Goal: Use online tool/utility: Utilize a website feature to perform a specific function

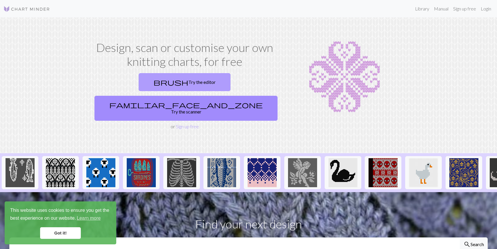
click at [161, 86] on link "brush Try the editor" at bounding box center [185, 82] width 92 height 18
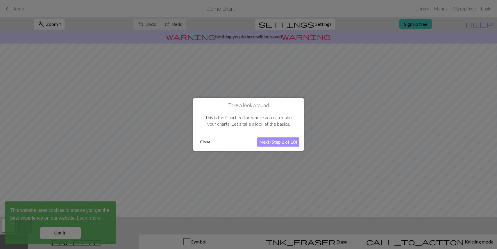
click at [205, 143] on button "Close" at bounding box center [204, 142] width 15 height 9
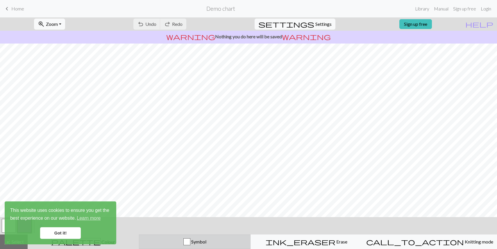
click at [190, 239] on div "button" at bounding box center [186, 241] width 7 height 7
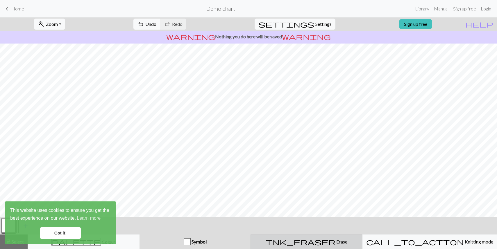
click at [335, 243] on span "Erase" at bounding box center [341, 242] width 12 height 6
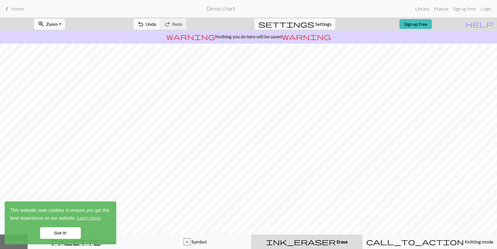
click at [61, 233] on link "Got it!" at bounding box center [60, 233] width 41 height 12
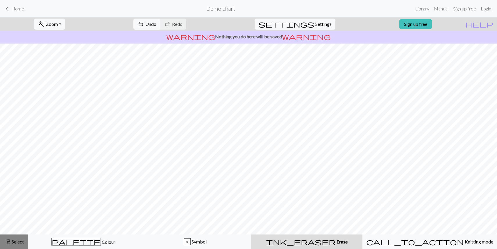
click at [16, 240] on span "Select" at bounding box center [17, 242] width 13 height 6
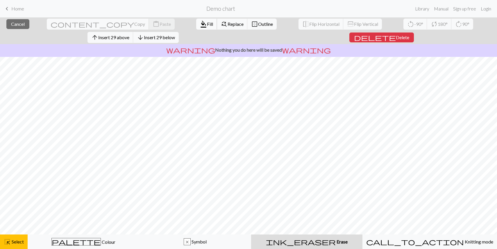
click at [200, 25] on span "format_color_fill" at bounding box center [203, 24] width 7 height 8
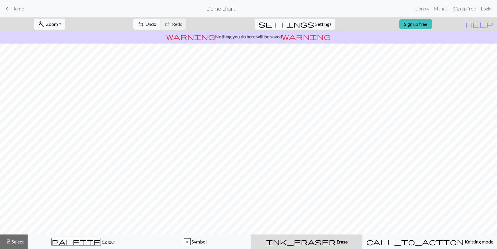
click at [160, 25] on button "undo Undo Undo" at bounding box center [146, 24] width 27 height 11
click at [156, 24] on span "Undo" at bounding box center [150, 24] width 11 height 6
click at [315, 24] on span "Settings" at bounding box center [323, 24] width 16 height 7
select select "aran"
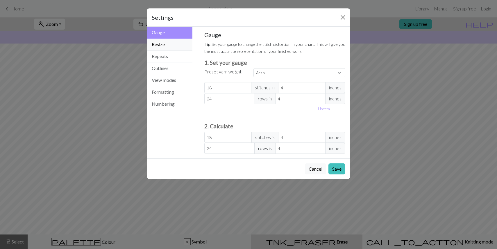
click at [174, 45] on button "Resize" at bounding box center [169, 45] width 45 height 12
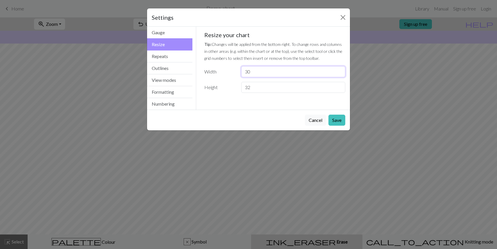
click at [255, 70] on input "30" at bounding box center [293, 71] width 104 height 11
type input "3"
type input "78"
click at [259, 86] on input "32" at bounding box center [293, 87] width 104 height 11
type input "3"
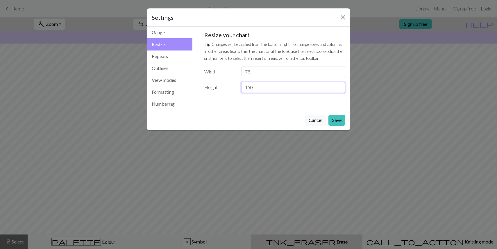
type input "150"
click at [340, 118] on button "Save" at bounding box center [336, 120] width 17 height 11
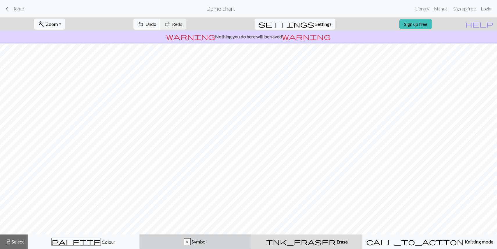
click at [204, 239] on span "Symbol" at bounding box center [199, 242] width 16 height 6
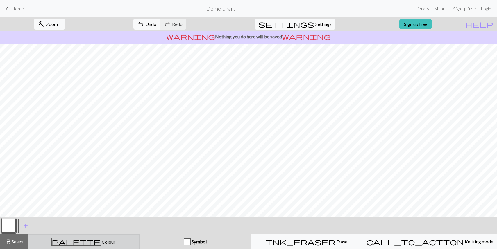
click at [94, 236] on button "palette Colour Colour" at bounding box center [84, 242] width 112 height 15
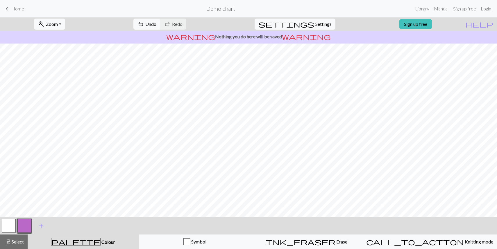
click at [10, 225] on button "button" at bounding box center [9, 226] width 14 height 14
click at [10, 242] on span "highlight_alt" at bounding box center [7, 242] width 7 height 8
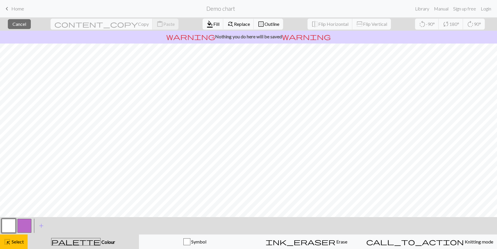
click at [12, 228] on button "button" at bounding box center [9, 226] width 14 height 14
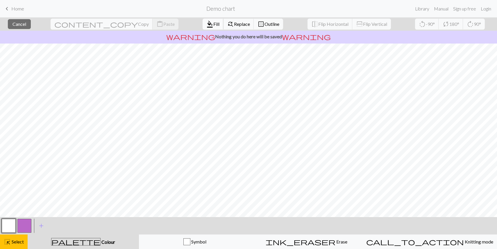
click at [206, 27] on span "format_color_fill" at bounding box center [209, 24] width 7 height 8
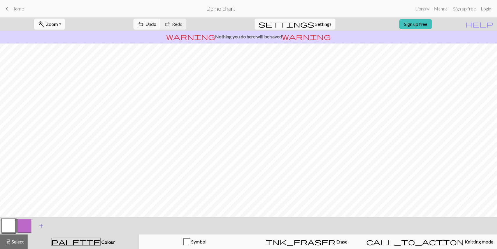
click at [42, 226] on span "add" at bounding box center [41, 226] width 7 height 8
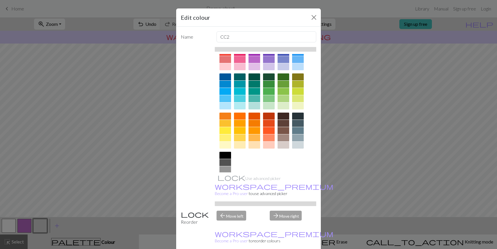
scroll to position [30, 0]
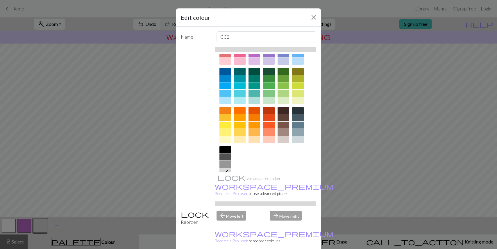
click at [224, 149] on div at bounding box center [225, 149] width 12 height 7
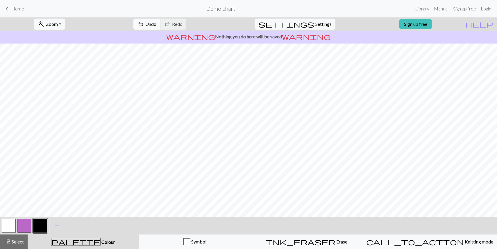
click at [156, 25] on span "Undo" at bounding box center [150, 24] width 11 height 6
click at [156, 23] on span "Undo" at bounding box center [150, 24] width 11 height 6
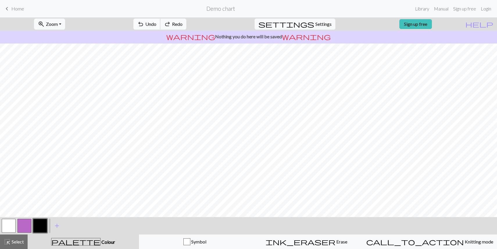
click at [156, 23] on span "Undo" at bounding box center [150, 24] width 11 height 6
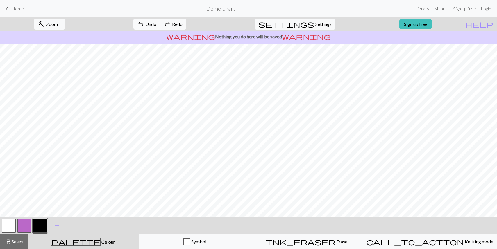
click at [156, 23] on span "Undo" at bounding box center [150, 24] width 11 height 6
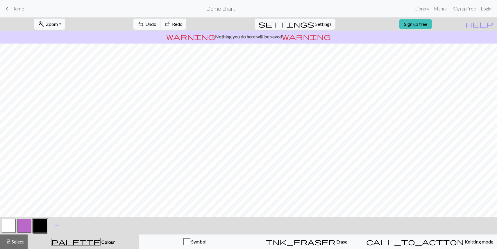
click at [156, 23] on span "Undo" at bounding box center [150, 24] width 11 height 6
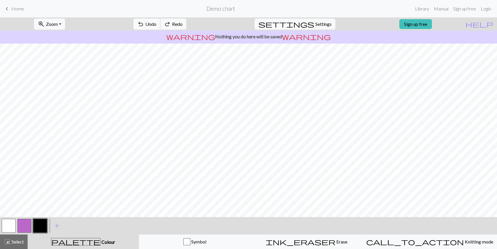
click at [156, 23] on span "Undo" at bounding box center [150, 24] width 11 height 6
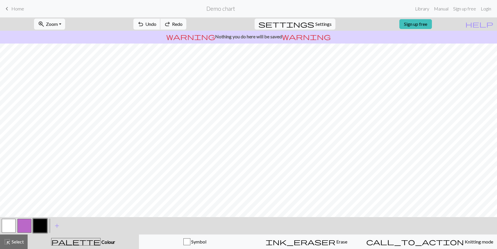
click at [156, 23] on span "Undo" at bounding box center [150, 24] width 11 height 6
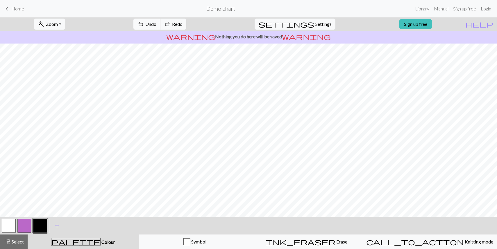
click at [156, 23] on span "Undo" at bounding box center [150, 24] width 11 height 6
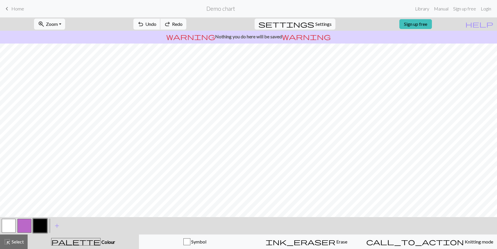
click at [156, 23] on span "Undo" at bounding box center [150, 24] width 11 height 6
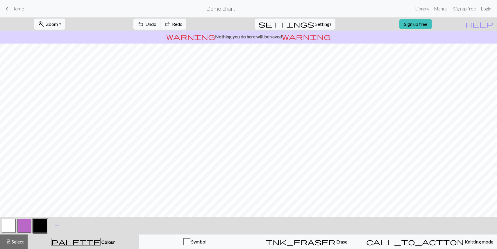
click at [156, 23] on span "Undo" at bounding box center [150, 24] width 11 height 6
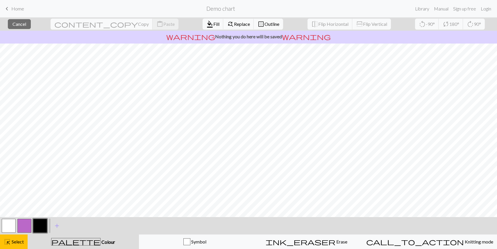
click at [143, 19] on div "close Cancel content_copy Copy content_paste Paste format_color_fill Fill find_…" at bounding box center [248, 23] width 497 height 13
click at [10, 223] on button "button" at bounding box center [9, 226] width 14 height 14
click at [14, 242] on span "Select" at bounding box center [17, 242] width 13 height 6
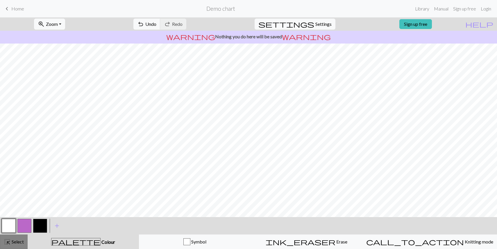
click at [14, 238] on button "highlight_alt Select Select" at bounding box center [14, 242] width 28 height 15
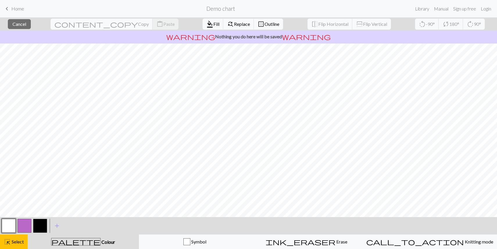
click at [8, 229] on button "button" at bounding box center [9, 226] width 14 height 14
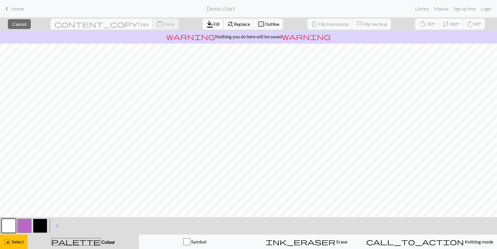
click at [206, 24] on span "format_color_fill" at bounding box center [209, 24] width 7 height 8
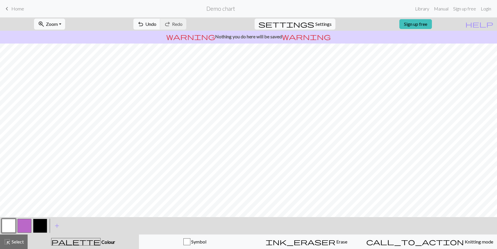
click at [43, 226] on button "button" at bounding box center [40, 226] width 14 height 14
click at [11, 225] on button "button" at bounding box center [9, 226] width 14 height 14
click at [41, 223] on button "button" at bounding box center [40, 226] width 14 height 14
click at [160, 20] on button "undo Undo Undo" at bounding box center [146, 24] width 27 height 11
click at [156, 22] on span "Undo" at bounding box center [150, 24] width 11 height 6
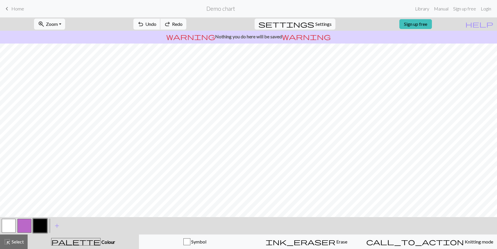
click at [156, 22] on span "Undo" at bounding box center [150, 24] width 11 height 6
click at [160, 21] on button "undo Undo Undo" at bounding box center [146, 24] width 27 height 11
click at [10, 228] on button "button" at bounding box center [9, 226] width 14 height 14
click at [42, 224] on button "button" at bounding box center [40, 226] width 14 height 14
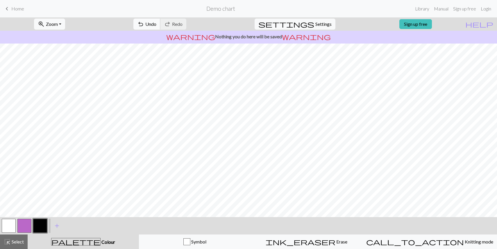
click at [156, 25] on span "Undo" at bounding box center [150, 24] width 11 height 6
click at [11, 224] on button "button" at bounding box center [9, 226] width 14 height 14
click at [43, 225] on button "button" at bounding box center [40, 226] width 14 height 14
click at [156, 24] on span "Undo" at bounding box center [150, 24] width 11 height 6
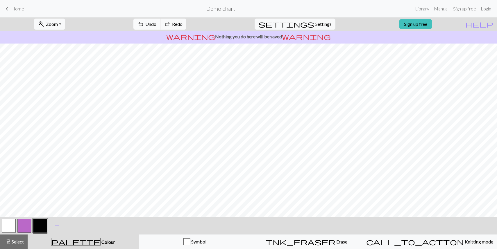
click at [156, 24] on span "Undo" at bounding box center [150, 24] width 11 height 6
click at [11, 228] on button "button" at bounding box center [9, 226] width 14 height 14
click at [42, 227] on button "button" at bounding box center [40, 226] width 14 height 14
click at [10, 223] on button "button" at bounding box center [9, 226] width 14 height 14
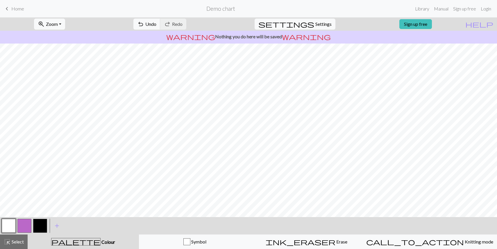
click at [42, 225] on button "button" at bounding box center [40, 226] width 14 height 14
click at [10, 223] on button "button" at bounding box center [9, 226] width 14 height 14
click at [40, 224] on button "button" at bounding box center [40, 226] width 14 height 14
click at [156, 22] on span "Undo" at bounding box center [150, 24] width 11 height 6
click at [144, 26] on span "undo" at bounding box center [140, 24] width 7 height 8
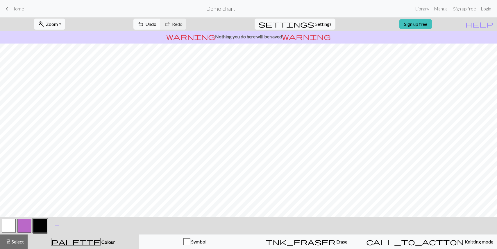
click at [8, 226] on button "button" at bounding box center [9, 226] width 14 height 14
click at [43, 227] on button "button" at bounding box center [40, 226] width 14 height 14
click at [9, 228] on button "button" at bounding box center [9, 226] width 14 height 14
click at [38, 232] on button "button" at bounding box center [40, 226] width 14 height 14
click at [10, 227] on button "button" at bounding box center [9, 226] width 14 height 14
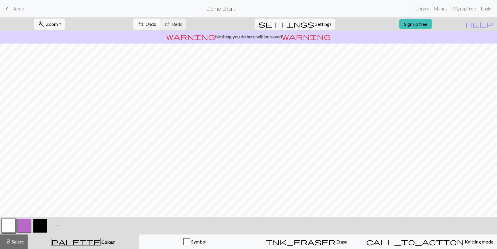
click at [39, 225] on button "button" at bounding box center [40, 226] width 14 height 14
click at [14, 226] on button "button" at bounding box center [9, 226] width 14 height 14
click at [43, 224] on button "button" at bounding box center [40, 226] width 14 height 14
click at [8, 225] on button "button" at bounding box center [9, 226] width 14 height 14
click at [39, 224] on button "button" at bounding box center [40, 226] width 14 height 14
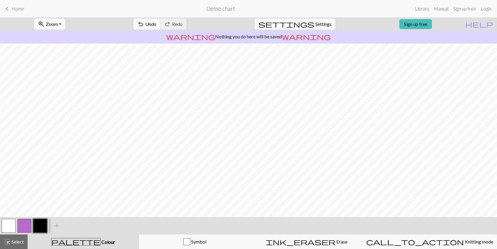
click at [36, 228] on button "button" at bounding box center [40, 226] width 14 height 14
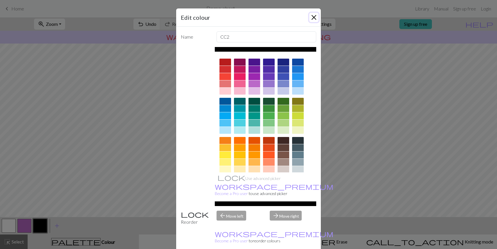
click at [313, 18] on button "Close" at bounding box center [313, 17] width 9 height 9
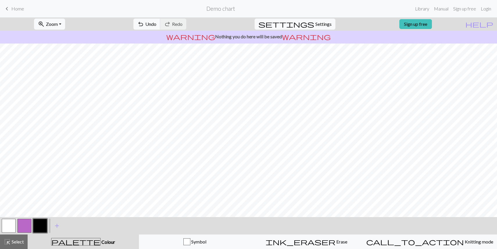
click at [8, 225] on button "button" at bounding box center [9, 226] width 14 height 14
click at [41, 226] on button "button" at bounding box center [40, 226] width 14 height 14
click at [43, 224] on button "button" at bounding box center [40, 226] width 14 height 14
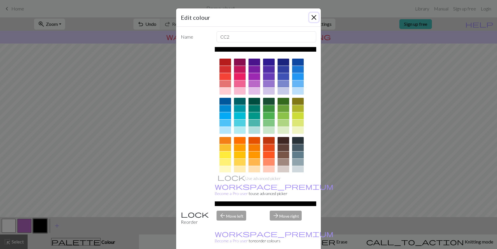
click at [315, 17] on button "Close" at bounding box center [313, 17] width 9 height 9
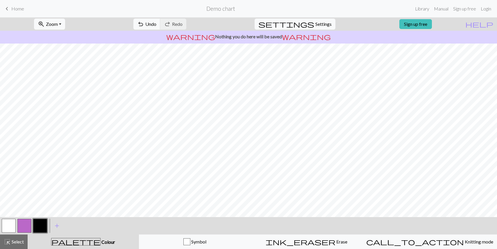
click at [11, 226] on button "button" at bounding box center [9, 226] width 14 height 14
click at [43, 225] on button "button" at bounding box center [40, 226] width 14 height 14
click at [12, 224] on button "button" at bounding box center [9, 226] width 14 height 14
click at [39, 223] on button "button" at bounding box center [40, 226] width 14 height 14
click at [9, 226] on button "button" at bounding box center [9, 226] width 14 height 14
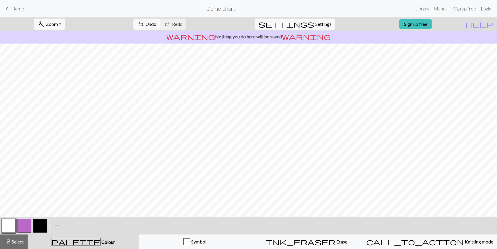
click at [42, 225] on button "button" at bounding box center [40, 226] width 14 height 14
click at [11, 220] on button "button" at bounding box center [9, 226] width 14 height 14
click at [41, 226] on button "button" at bounding box center [40, 226] width 14 height 14
click at [8, 227] on button "button" at bounding box center [9, 226] width 14 height 14
click at [41, 225] on button "button" at bounding box center [40, 226] width 14 height 14
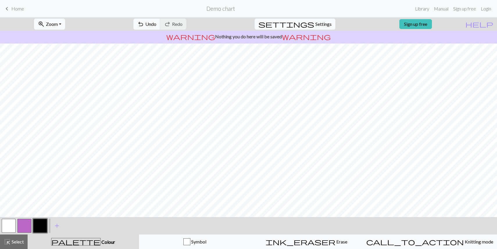
click at [10, 223] on button "button" at bounding box center [9, 226] width 14 height 14
click at [39, 222] on button "button" at bounding box center [40, 226] width 14 height 14
click at [7, 223] on button "button" at bounding box center [9, 226] width 14 height 14
click at [40, 227] on button "button" at bounding box center [40, 226] width 14 height 14
click at [10, 228] on button "button" at bounding box center [9, 226] width 14 height 14
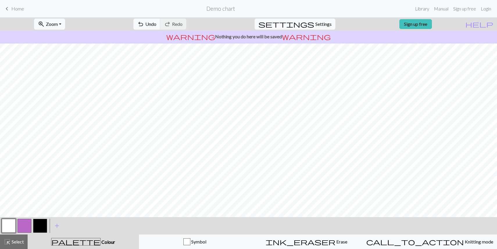
click at [40, 228] on button "button" at bounding box center [40, 226] width 14 height 14
click at [10, 226] on button "button" at bounding box center [9, 226] width 14 height 14
click at [156, 23] on span "Undo" at bounding box center [150, 24] width 11 height 6
click at [38, 232] on button "button" at bounding box center [40, 226] width 14 height 14
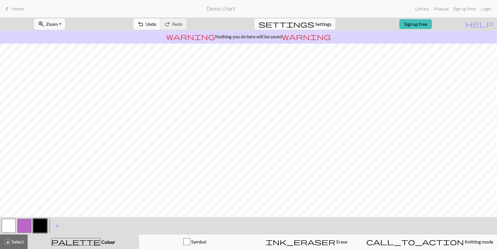
click at [156, 23] on span "Undo" at bounding box center [150, 24] width 11 height 6
click at [156, 24] on span "Undo" at bounding box center [150, 24] width 11 height 6
click at [10, 226] on button "button" at bounding box center [9, 226] width 14 height 14
click at [41, 230] on button "button" at bounding box center [40, 226] width 14 height 14
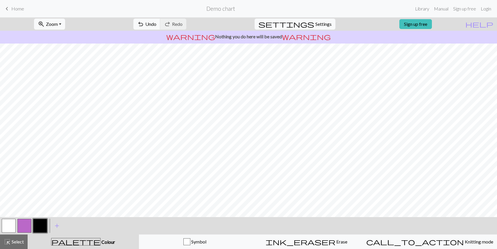
click at [6, 227] on button "button" at bounding box center [9, 226] width 14 height 14
click at [40, 225] on button "button" at bounding box center [40, 226] width 14 height 14
click at [156, 27] on span "Undo" at bounding box center [150, 24] width 11 height 6
click at [156, 21] on span "Undo" at bounding box center [150, 24] width 11 height 6
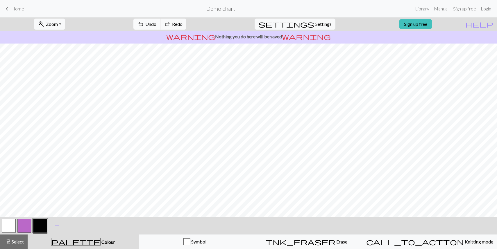
click at [156, 21] on span "Undo" at bounding box center [150, 24] width 11 height 6
click at [8, 226] on button "button" at bounding box center [9, 226] width 14 height 14
click at [36, 227] on button "button" at bounding box center [40, 226] width 14 height 14
click at [156, 22] on span "Undo" at bounding box center [150, 24] width 11 height 6
click at [12, 224] on button "button" at bounding box center [9, 226] width 14 height 14
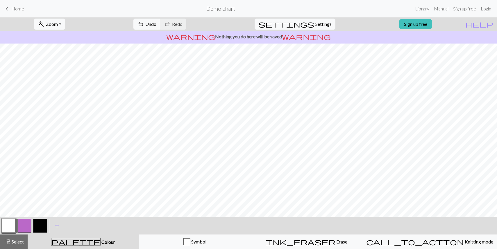
click at [41, 226] on button "button" at bounding box center [40, 226] width 14 height 14
click at [9, 222] on button "button" at bounding box center [9, 226] width 14 height 14
click at [42, 224] on button "button" at bounding box center [40, 226] width 14 height 14
click at [8, 226] on button "button" at bounding box center [9, 226] width 14 height 14
click at [38, 227] on button "button" at bounding box center [40, 226] width 14 height 14
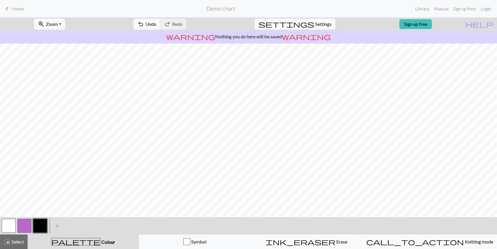
click at [38, 225] on button "button" at bounding box center [40, 226] width 14 height 14
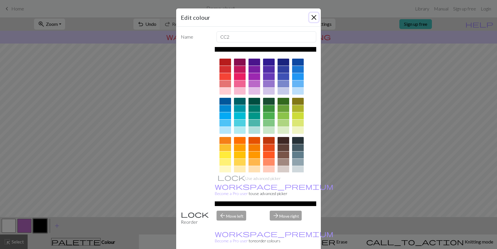
click at [315, 16] on button "Close" at bounding box center [313, 17] width 9 height 9
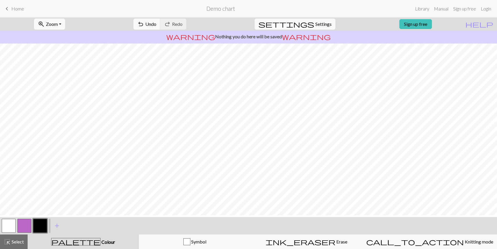
scroll to position [13, 0]
click at [12, 228] on button "button" at bounding box center [9, 226] width 14 height 14
click at [42, 220] on button "button" at bounding box center [40, 226] width 14 height 14
click at [12, 226] on button "button" at bounding box center [9, 226] width 14 height 14
click at [40, 227] on button "button" at bounding box center [40, 226] width 14 height 14
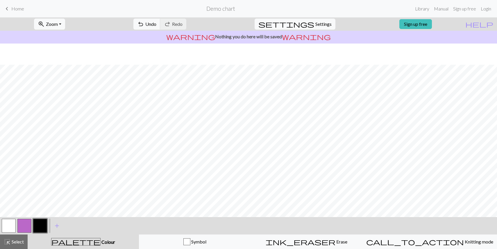
scroll to position [54, 0]
click at [25, 223] on button "button" at bounding box center [24, 226] width 14 height 14
click at [41, 229] on button "button" at bounding box center [40, 226] width 14 height 14
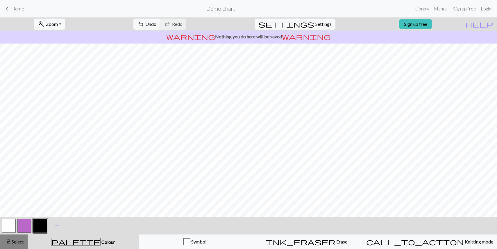
click at [19, 244] on span "Select" at bounding box center [17, 242] width 13 height 6
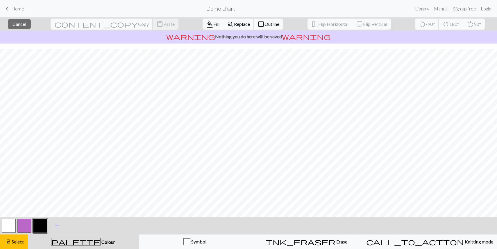
scroll to position [241, 0]
click at [41, 229] on button "button" at bounding box center [40, 226] width 14 height 14
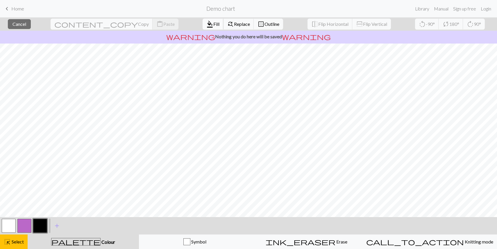
click at [213, 27] on span "Fill" at bounding box center [216, 24] width 6 height 6
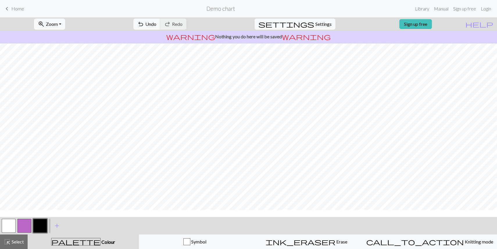
scroll to position [148, 0]
click at [15, 240] on span "Select" at bounding box center [17, 242] width 13 height 6
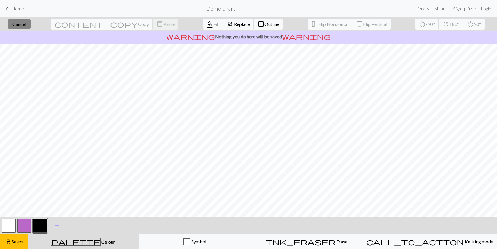
click at [25, 24] on span "Cancel" at bounding box center [19, 24] width 14 height 6
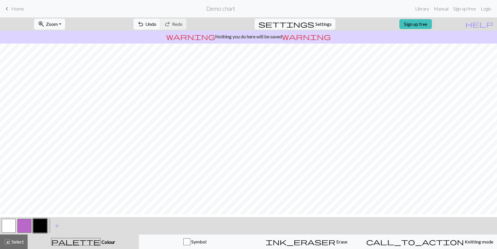
scroll to position [173, 0]
click at [13, 239] on span "Select" at bounding box center [17, 242] width 13 height 6
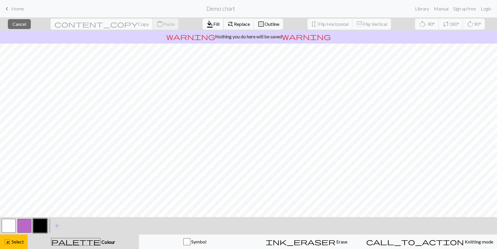
click at [206, 25] on span "format_color_fill" at bounding box center [209, 24] width 7 height 8
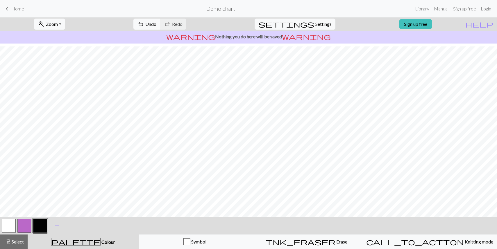
scroll to position [203, 0]
click at [11, 226] on button "button" at bounding box center [9, 226] width 14 height 14
click at [41, 227] on button "button" at bounding box center [40, 226] width 14 height 14
click at [10, 222] on button "button" at bounding box center [9, 226] width 14 height 14
click at [39, 227] on button "button" at bounding box center [40, 226] width 14 height 14
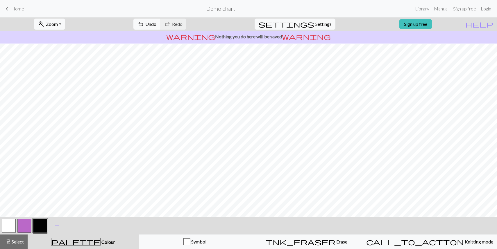
scroll to position [216, 0]
click at [9, 225] on button "button" at bounding box center [9, 226] width 14 height 14
click at [41, 221] on button "button" at bounding box center [40, 226] width 14 height 14
click at [11, 241] on span "Select" at bounding box center [17, 242] width 13 height 6
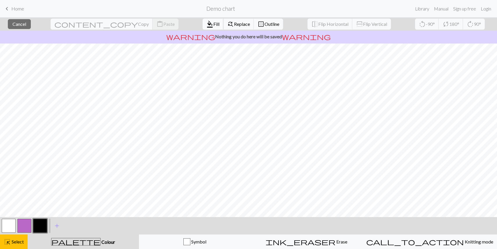
click at [206, 25] on span "format_color_fill" at bounding box center [209, 24] width 7 height 8
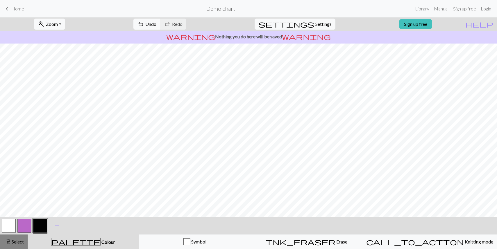
click at [14, 241] on span "Select" at bounding box center [17, 242] width 13 height 6
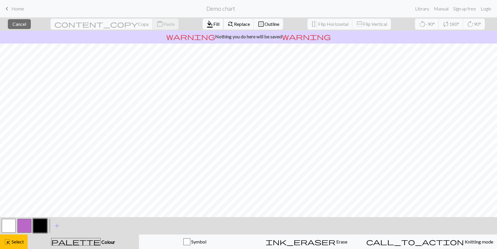
click at [206, 25] on span "format_color_fill" at bounding box center [209, 24] width 7 height 8
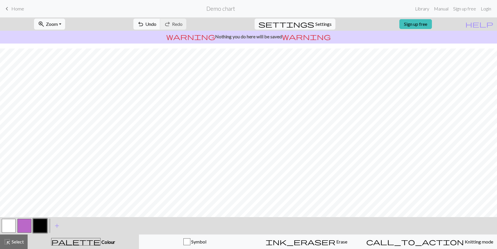
scroll to position [22, 0]
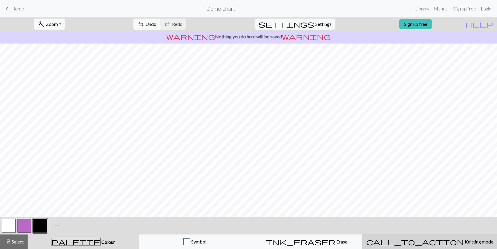
click at [463, 244] on span "Knitting mode" at bounding box center [477, 242] width 29 height 6
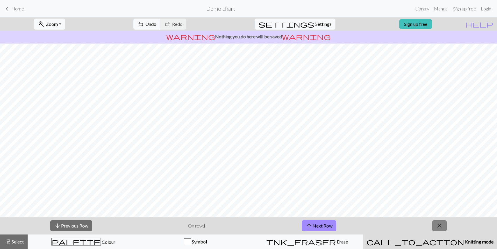
click at [437, 226] on span "close" at bounding box center [439, 226] width 7 height 8
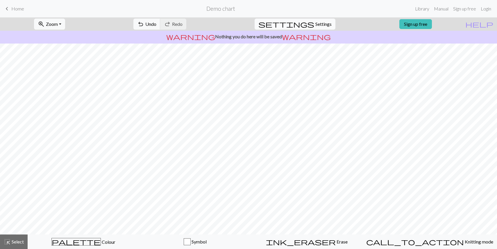
click at [315, 26] on span "Settings" at bounding box center [323, 24] width 16 height 7
select select "aran"
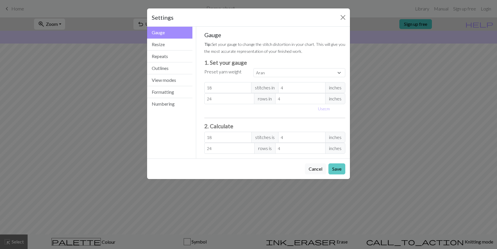
click at [339, 168] on button "Save" at bounding box center [336, 168] width 17 height 11
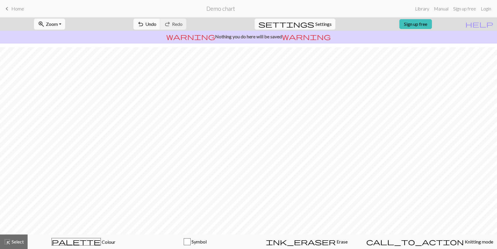
scroll to position [152, 0]
click at [156, 24] on span "Undo" at bounding box center [150, 24] width 11 height 6
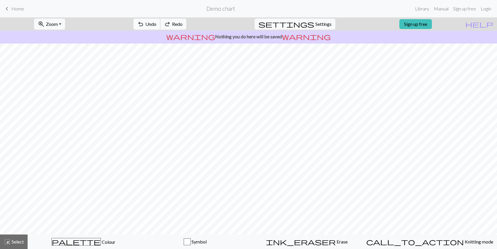
click at [156, 24] on span "Undo" at bounding box center [150, 24] width 11 height 6
